Goal: Task Accomplishment & Management: Manage account settings

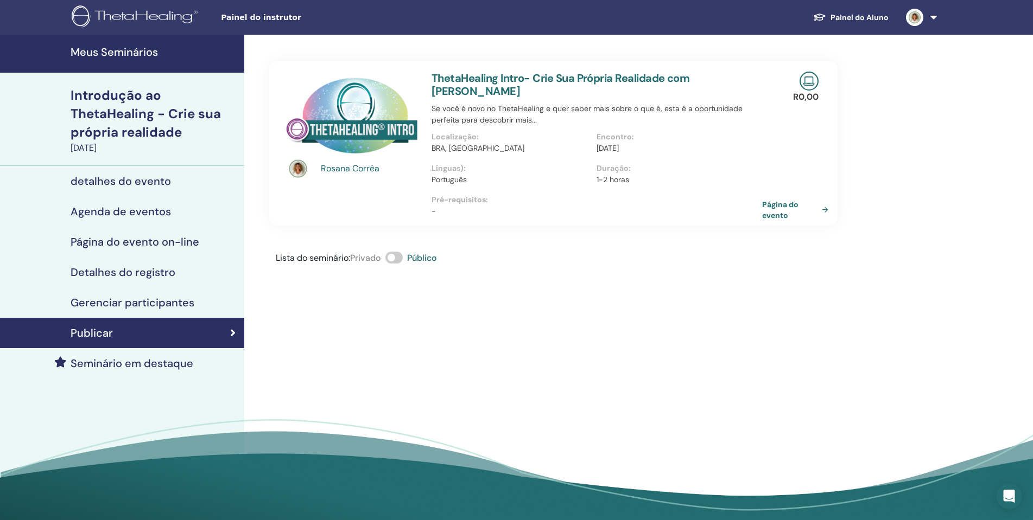
click at [248, 15] on font "Painel do instrutor" at bounding box center [261, 17] width 80 height 9
click at [875, 15] on font "Painel do Aluno" at bounding box center [859, 17] width 58 height 10
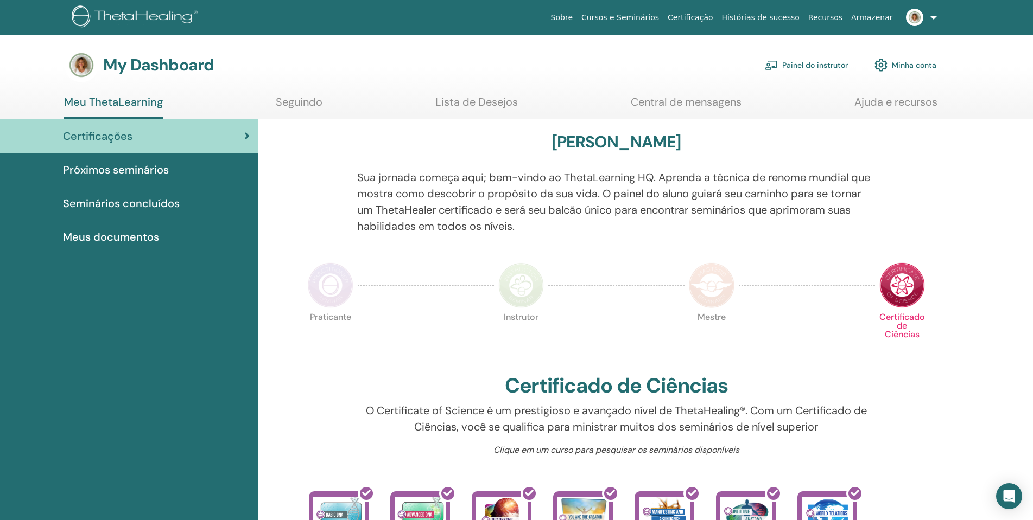
click at [933, 18] on link at bounding box center [919, 17] width 44 height 35
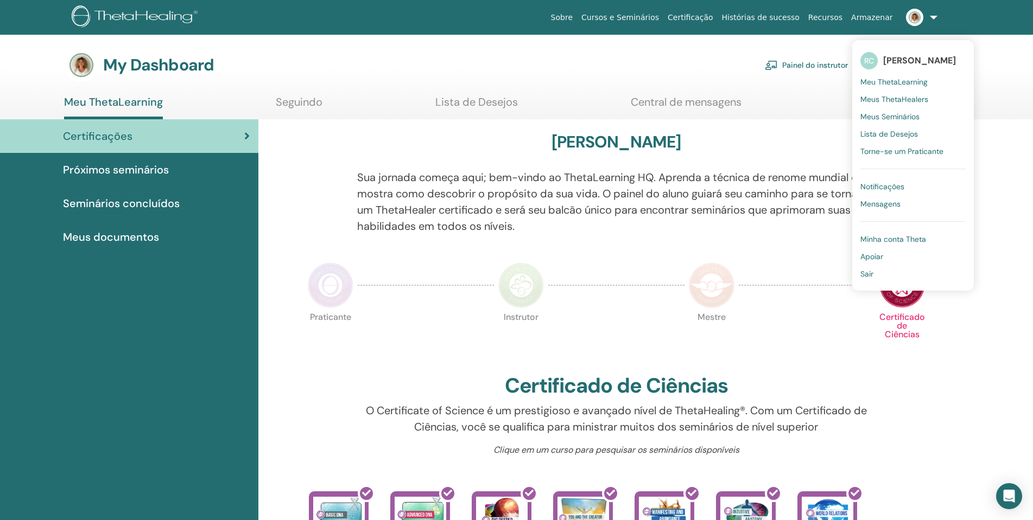
click at [893, 186] on span "Notificações" at bounding box center [882, 187] width 44 height 10
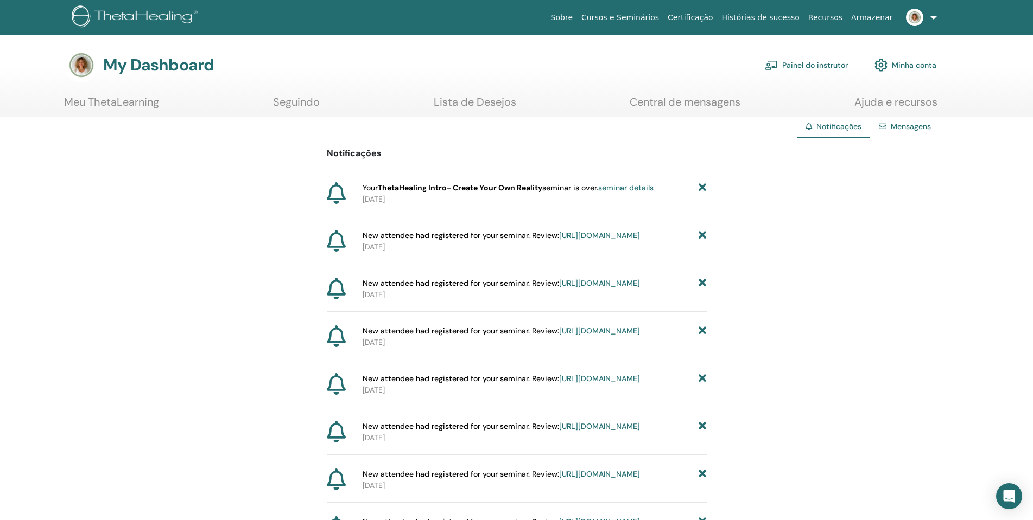
click at [821, 61] on link "Painel do instrutor" at bounding box center [805, 65] width 83 height 24
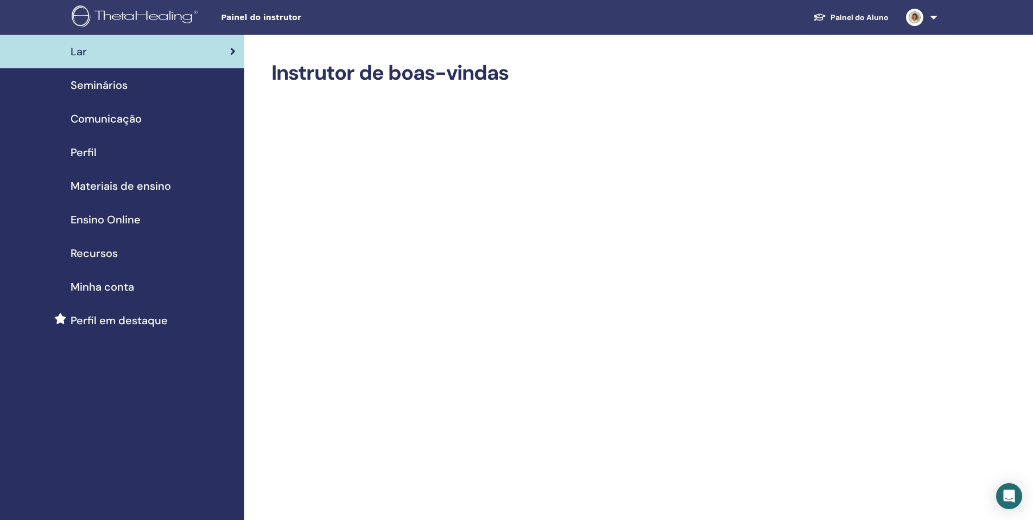
click at [127, 88] on span "Seminários" at bounding box center [99, 85] width 57 height 16
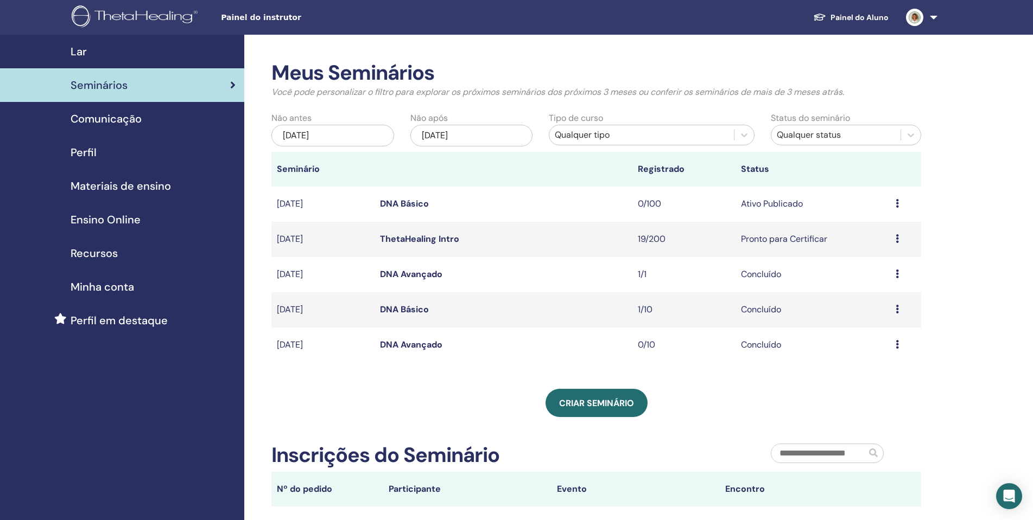
click at [896, 238] on icon at bounding box center [896, 238] width 3 height 9
click at [754, 398] on div "Criar seminário" at bounding box center [595, 403] width 649 height 28
click at [437, 238] on link "ThetaHealing Intro" at bounding box center [419, 238] width 79 height 11
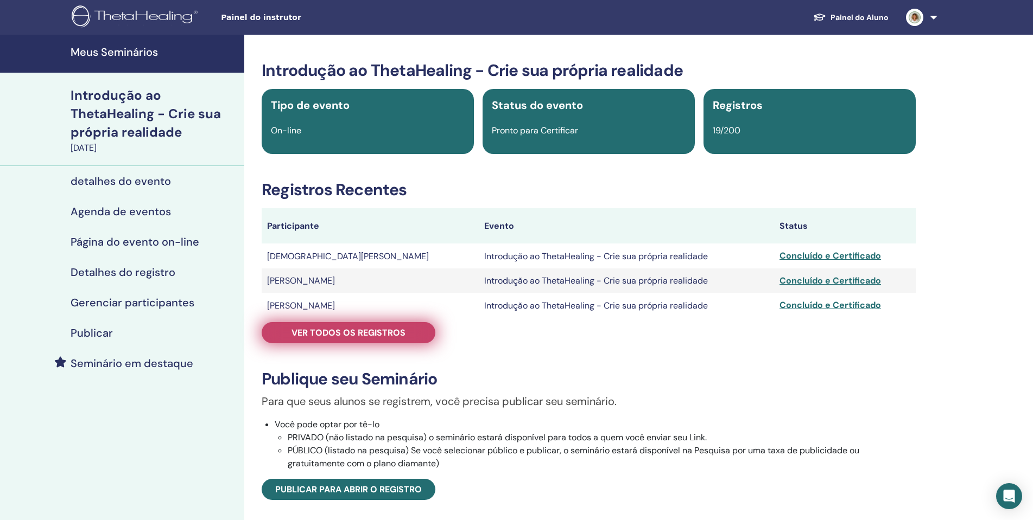
click at [412, 332] on link "Ver todos os registros" at bounding box center [349, 332] width 174 height 21
click at [372, 334] on font "Ver todos os registros" at bounding box center [348, 332] width 114 height 11
click at [387, 339] on link "Ver todos os registros" at bounding box center [349, 332] width 174 height 21
